Goal: Information Seeking & Learning: Learn about a topic

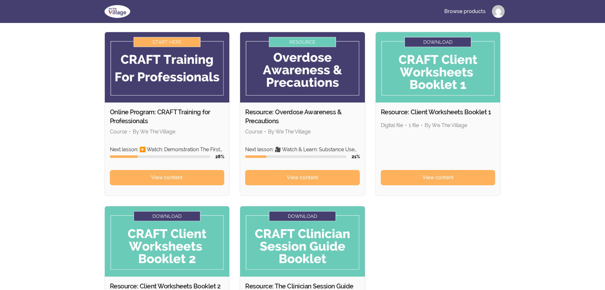
scroll to position [32, 0]
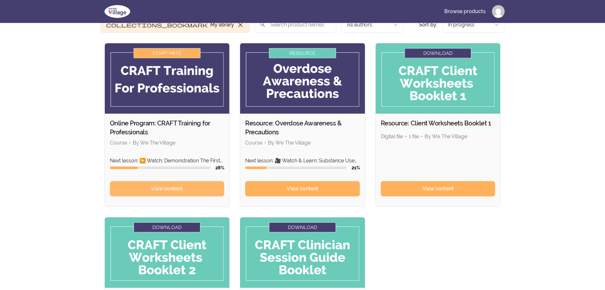
click at [162, 190] on span "View content" at bounding box center [166, 189] width 31 height 8
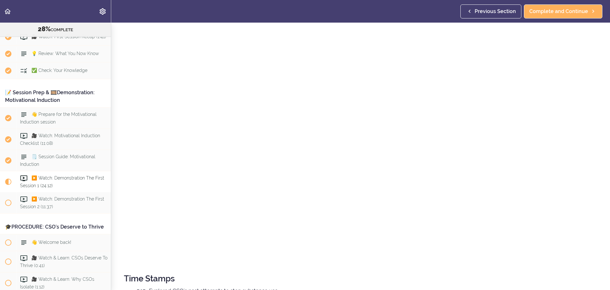
scroll to position [1208, 0]
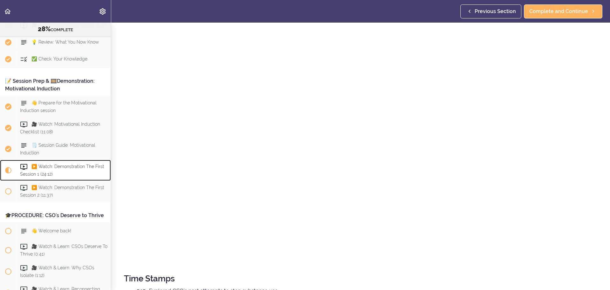
click at [43, 176] on span "▶️ Watch: Demonstration The First Session 1 (24:12)" at bounding box center [62, 170] width 84 height 12
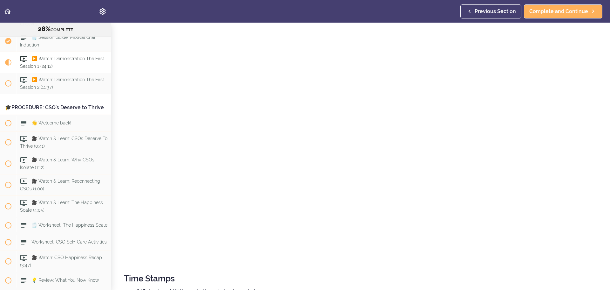
scroll to position [1306, 0]
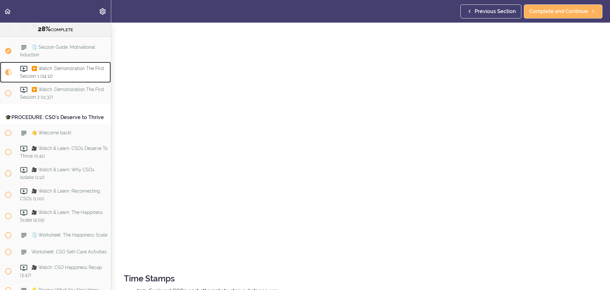
click at [68, 79] on span "▶️ Watch: Demonstration The First Session 1 (24:12)" at bounding box center [62, 72] width 84 height 12
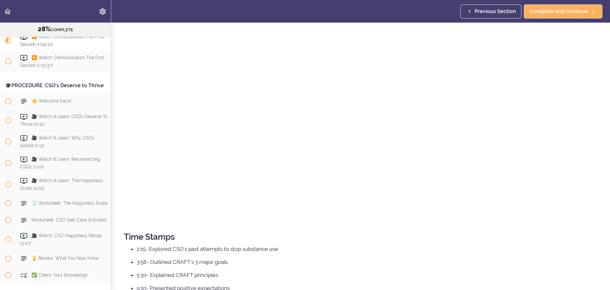
scroll to position [127, 0]
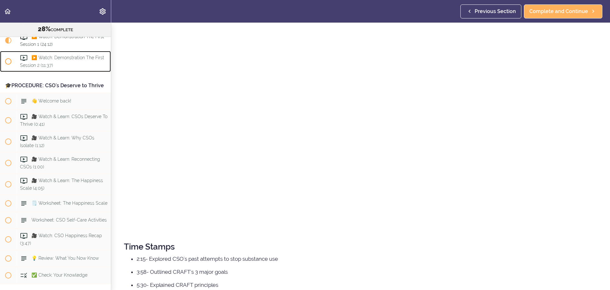
click at [29, 68] on span "▶️ Watch: Demonstration The First Session 2 (11:37)" at bounding box center [62, 61] width 84 height 12
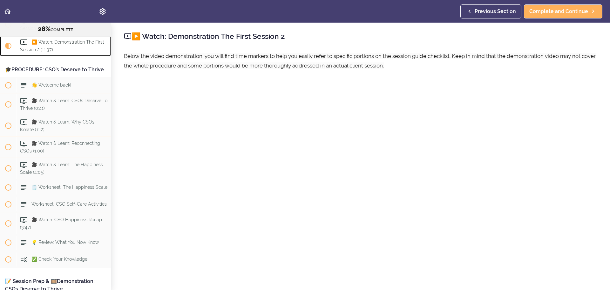
scroll to position [1359, 0]
